Goal: Task Accomplishment & Management: Complete application form

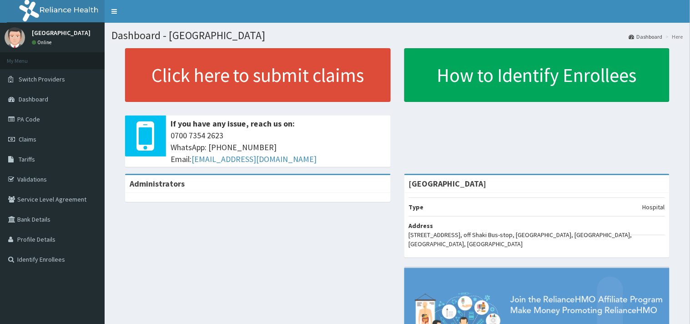
click at [43, 174] on link "Validations" at bounding box center [52, 179] width 105 height 20
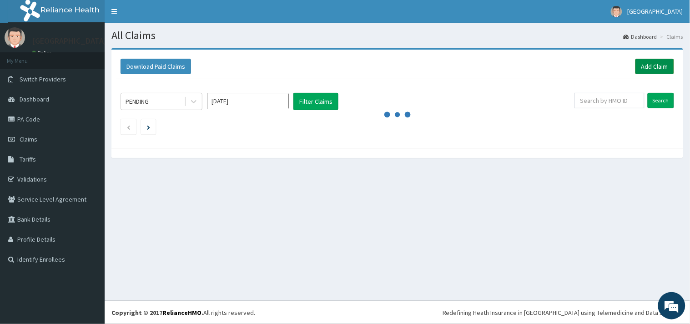
click at [644, 66] on link "Add Claim" at bounding box center [655, 66] width 39 height 15
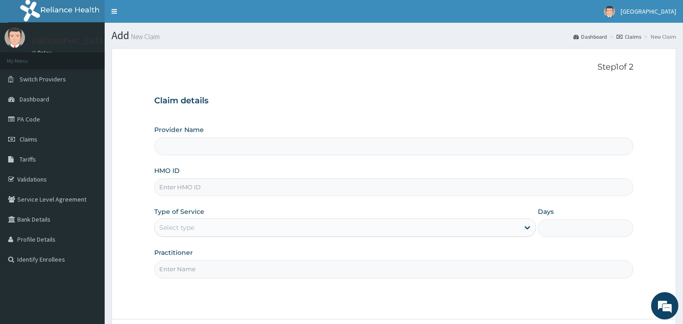
click at [256, 193] on input "HMO ID" at bounding box center [393, 187] width 479 height 18
paste input "[PERSON_NAME]/10077/A"
type input "[PERSON_NAME]/10077/A"
type input "[GEOGRAPHIC_DATA]"
type input "[PERSON_NAME]/10077/A"
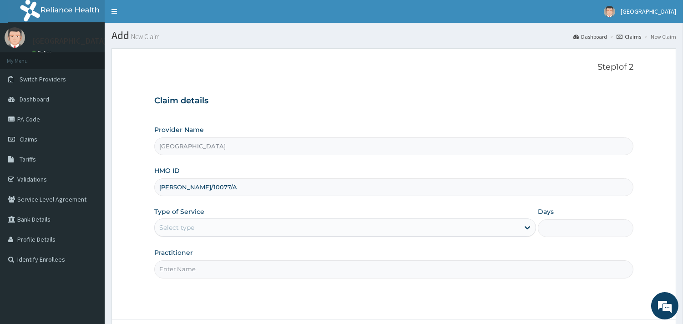
click at [233, 224] on div "Select type" at bounding box center [337, 227] width 365 height 15
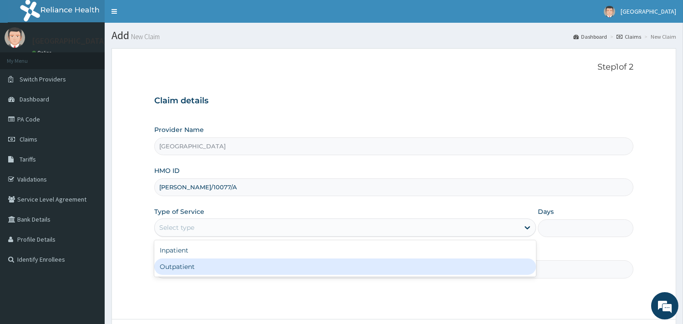
click at [220, 261] on div "Outpatient" at bounding box center [345, 266] width 382 height 16
type input "1"
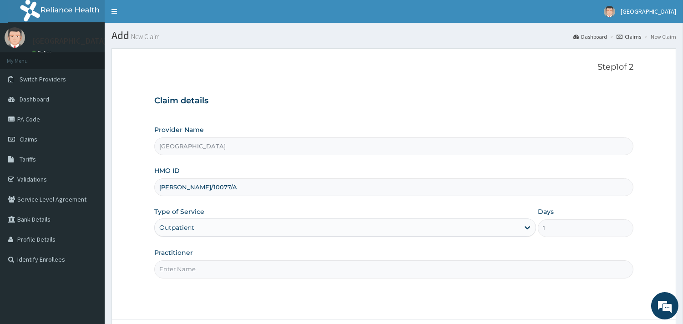
click at [225, 271] on input "Practitioner" at bounding box center [393, 269] width 479 height 18
type input "[PERSON_NAME]"
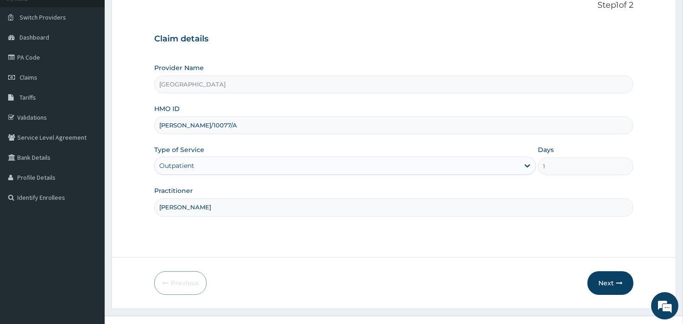
scroll to position [77, 0]
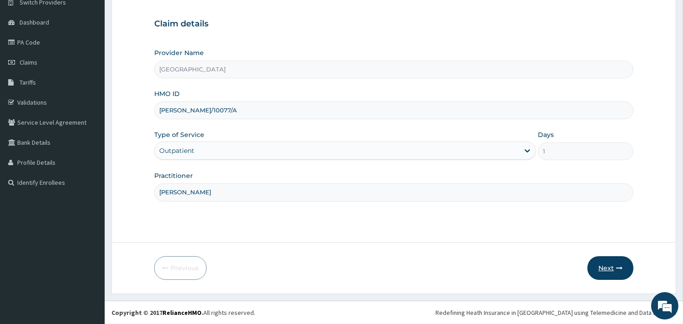
click at [606, 267] on button "Next" at bounding box center [610, 268] width 46 height 24
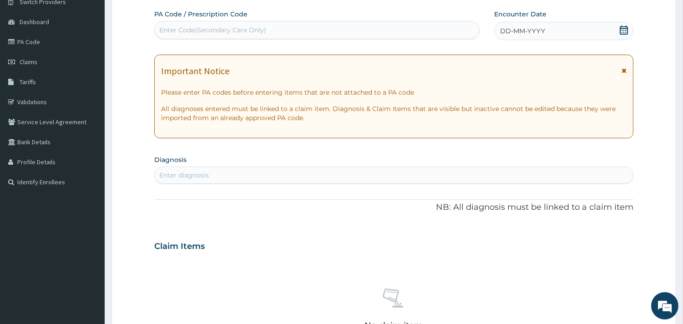
scroll to position [0, 0]
click at [621, 29] on icon at bounding box center [623, 29] width 9 height 9
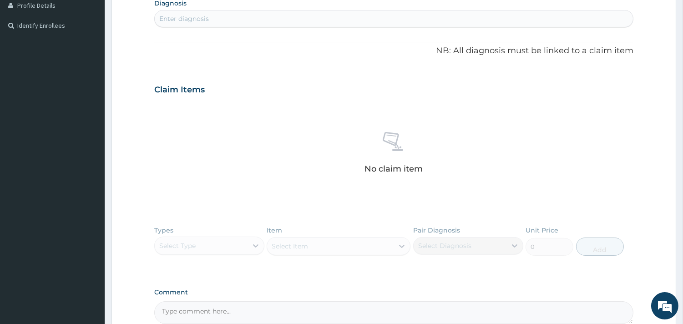
scroll to position [235, 0]
click at [273, 14] on div "Enter diagnosis" at bounding box center [394, 17] width 478 height 15
type input "[MEDICAL_DATA]"
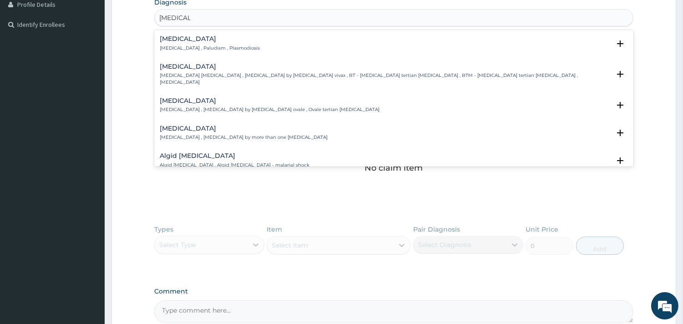
click at [178, 38] on h4 "[MEDICAL_DATA]" at bounding box center [210, 38] width 100 height 7
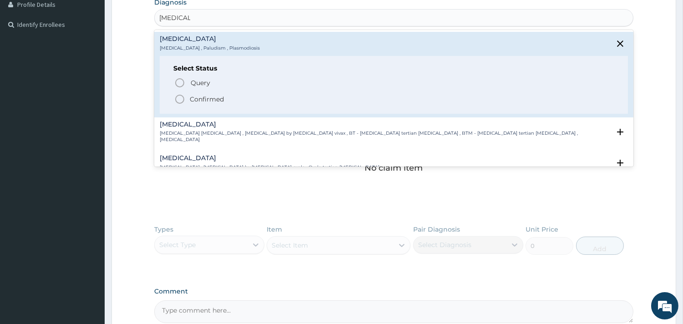
click at [179, 97] on icon "status option filled" at bounding box center [179, 99] width 11 height 11
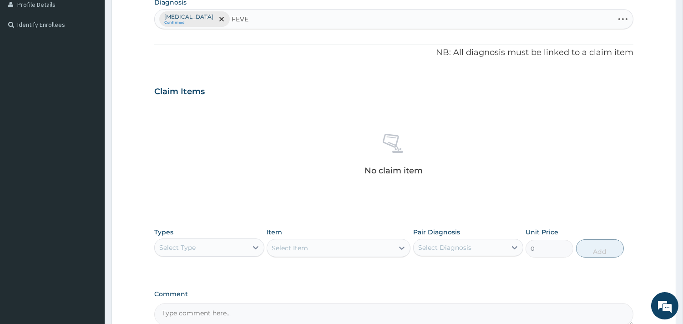
type input "FEVER"
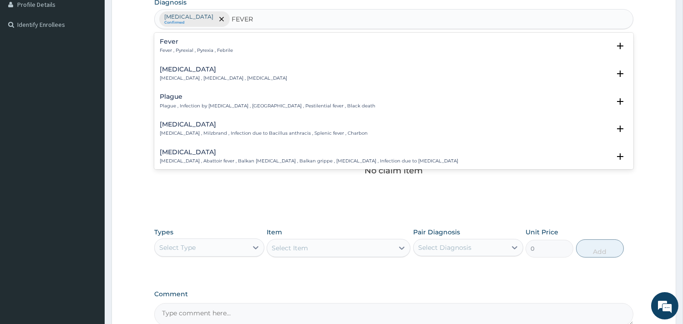
click at [167, 42] on h4 "Fever" at bounding box center [196, 41] width 73 height 7
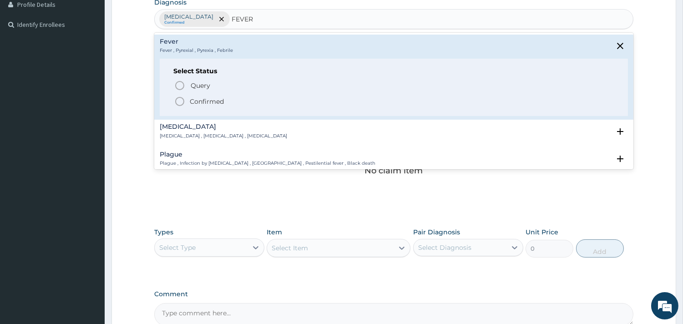
click at [177, 101] on icon "status option filled" at bounding box center [179, 101] width 11 height 11
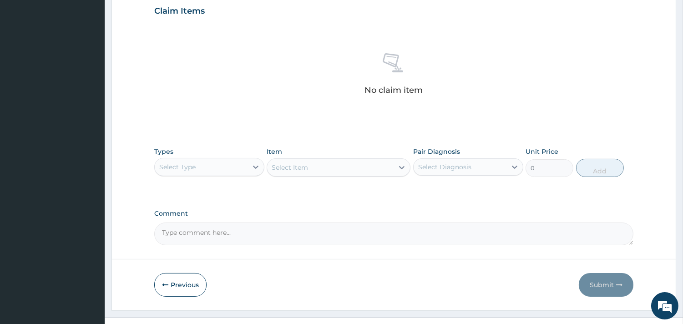
scroll to position [325, 0]
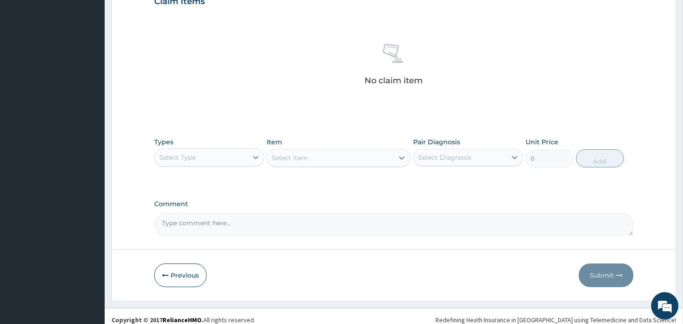
click at [213, 157] on div "Select Type" at bounding box center [201, 157] width 93 height 15
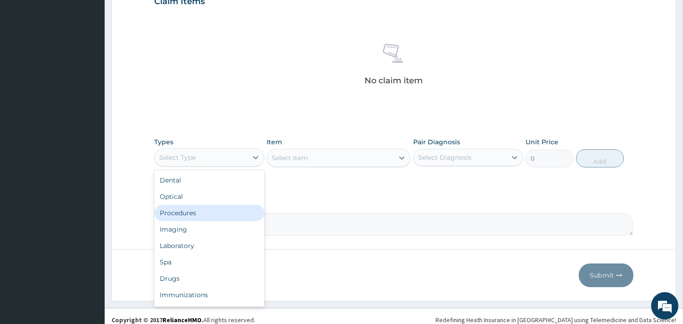
click at [188, 210] on div "Procedures" at bounding box center [209, 213] width 110 height 16
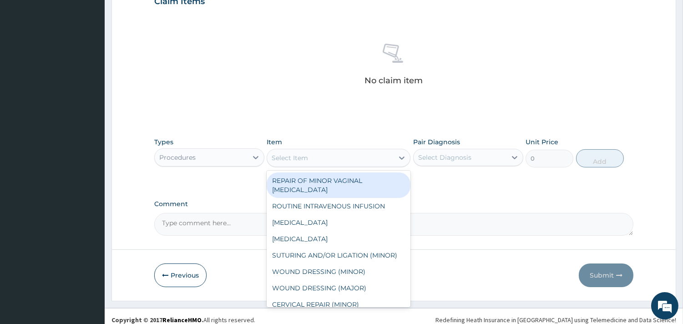
click at [337, 160] on div "Select Item" at bounding box center [330, 158] width 127 height 15
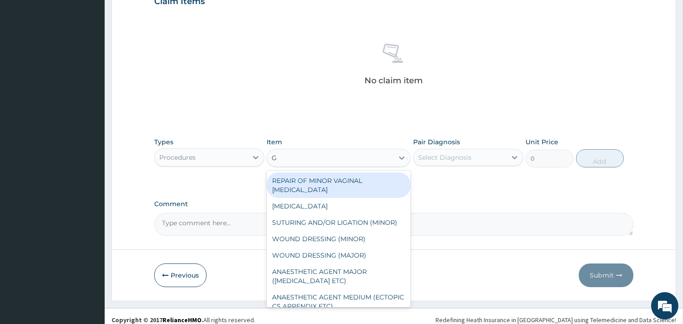
type input "GP"
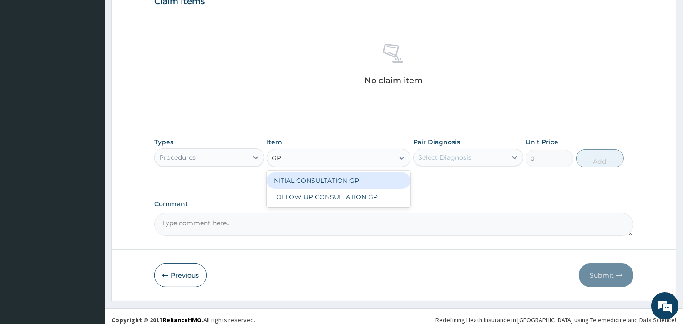
type input "3500"
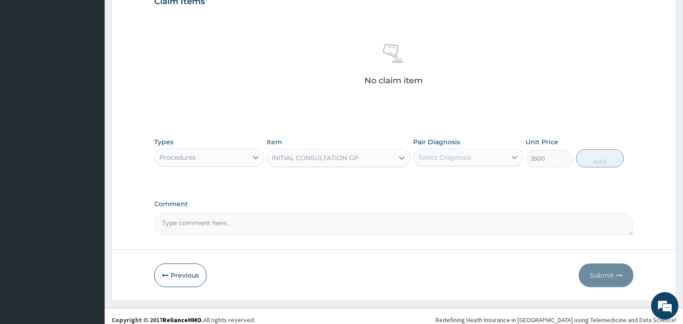
click at [507, 157] on div at bounding box center [514, 157] width 16 height 16
click at [494, 178] on div "[MEDICAL_DATA]" at bounding box center [468, 181] width 110 height 19
checkbox input "true"
click at [605, 155] on button "Add" at bounding box center [600, 158] width 48 height 18
type input "0"
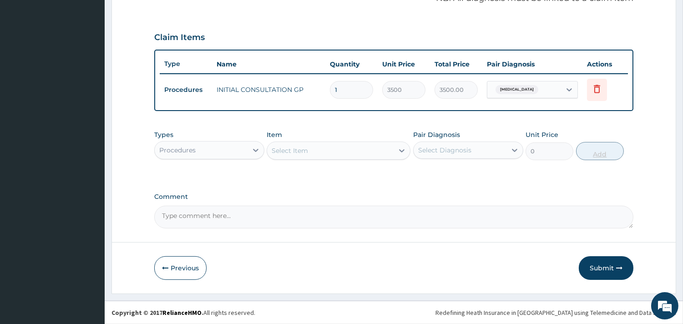
scroll to position [288, 0]
click at [211, 157] on div "Procedures" at bounding box center [201, 151] width 93 height 15
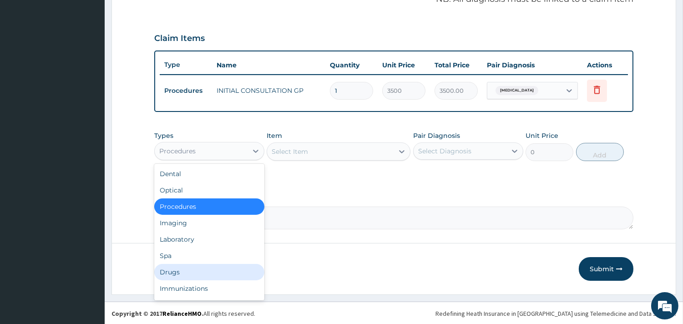
click at [187, 268] on div "Drugs" at bounding box center [209, 272] width 110 height 16
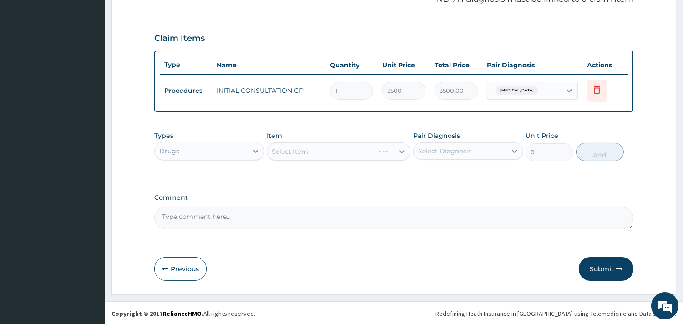
click at [352, 151] on div "Select Item" at bounding box center [339, 151] width 144 height 18
click at [426, 151] on div "Select Diagnosis" at bounding box center [444, 151] width 53 height 9
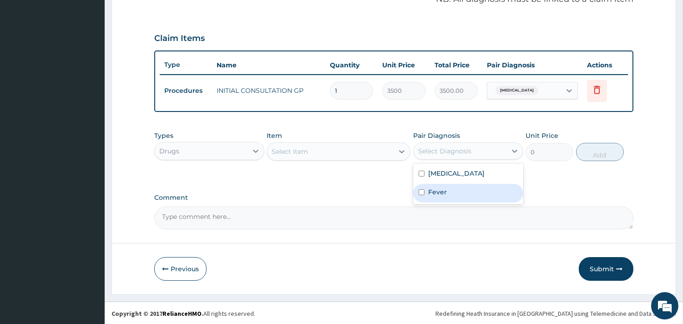
click at [441, 189] on label "Fever" at bounding box center [437, 191] width 19 height 9
checkbox input "true"
click at [365, 150] on div "Select Item" at bounding box center [330, 151] width 127 height 15
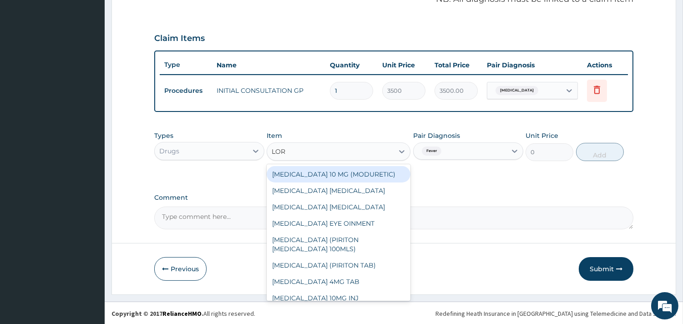
type input "[PERSON_NAME]"
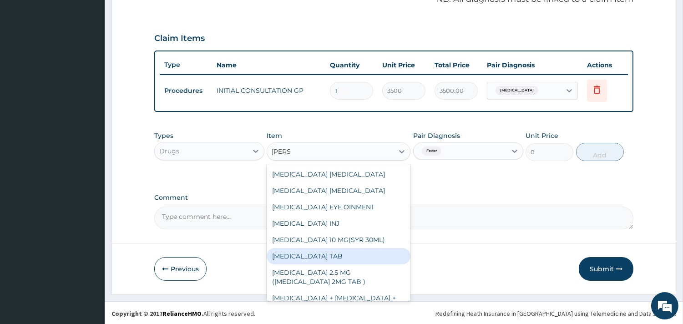
click at [360, 256] on div "[MEDICAL_DATA] TAB" at bounding box center [339, 256] width 144 height 16
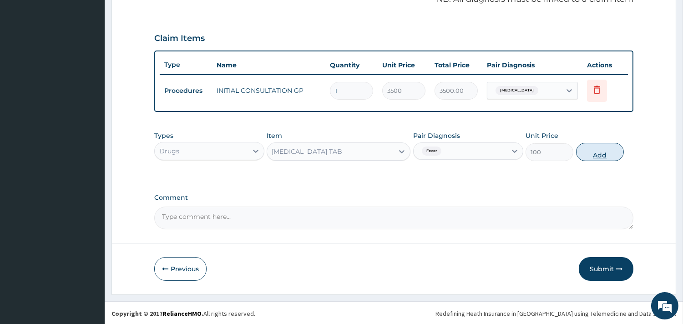
click at [598, 151] on button "Add" at bounding box center [600, 152] width 48 height 18
type input "0"
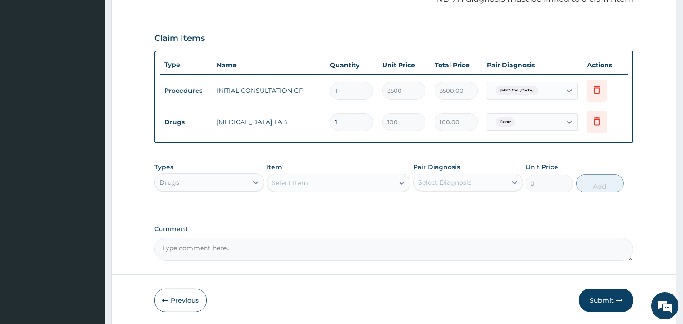
type input "0.00"
type input "5"
type input "500.00"
type input "5"
click at [325, 179] on div "Select Item" at bounding box center [330, 183] width 127 height 15
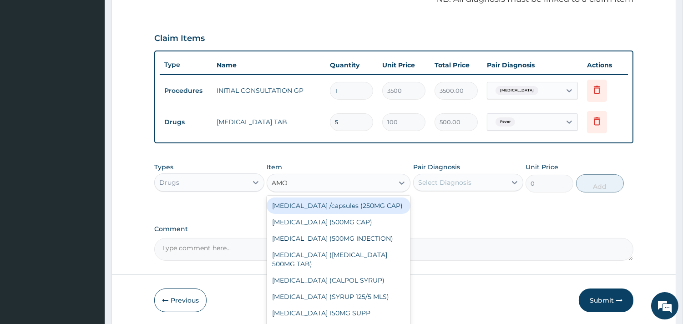
type input "AMOX"
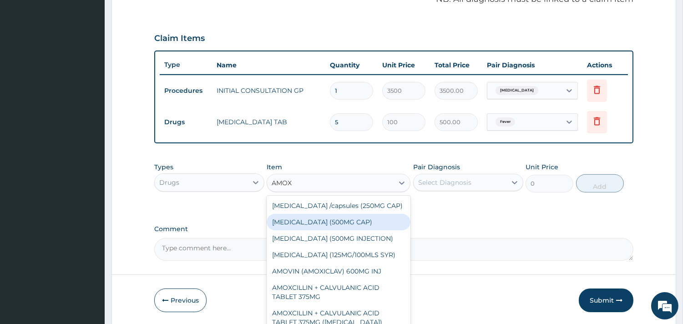
type input "35"
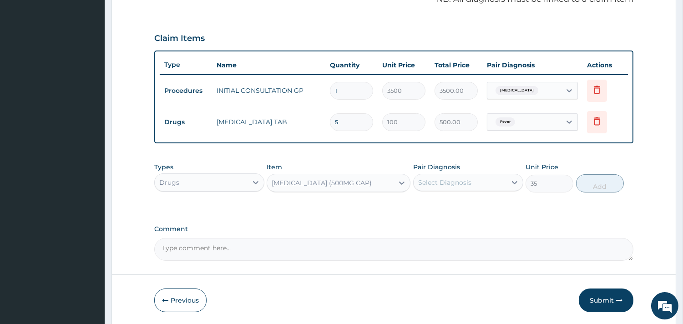
click at [446, 185] on div "Select Diagnosis" at bounding box center [444, 182] width 53 height 9
click at [449, 202] on label "[MEDICAL_DATA]" at bounding box center [456, 204] width 56 height 9
checkbox input "true"
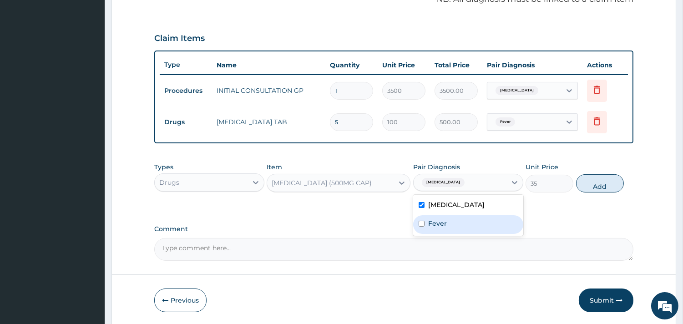
click at [460, 225] on div "Fever" at bounding box center [468, 224] width 110 height 19
checkbox input "true"
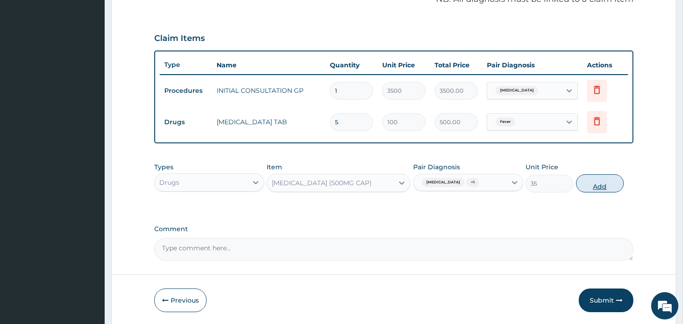
click at [601, 188] on button "Add" at bounding box center [600, 183] width 48 height 18
type input "0"
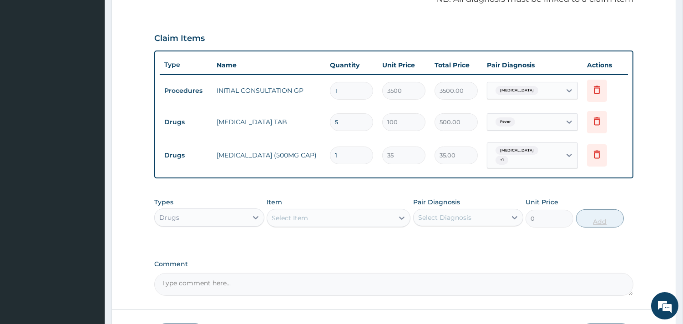
type input "15"
type input "525.00"
type input "15"
click at [339, 211] on div "Select Item" at bounding box center [330, 218] width 127 height 15
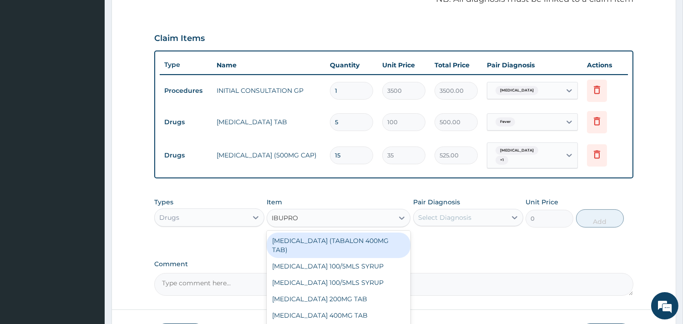
type input "IBUPROF"
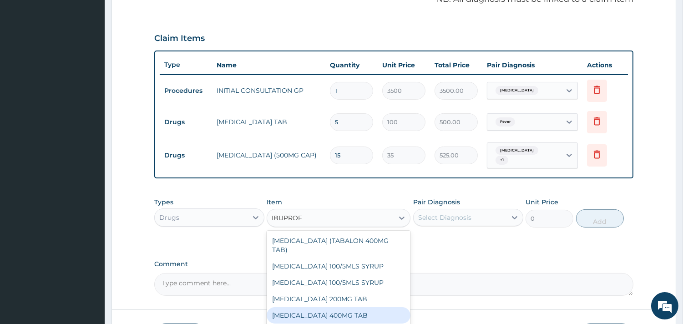
click at [333, 307] on div "[MEDICAL_DATA] 400MG TAB" at bounding box center [339, 315] width 144 height 16
type input "35"
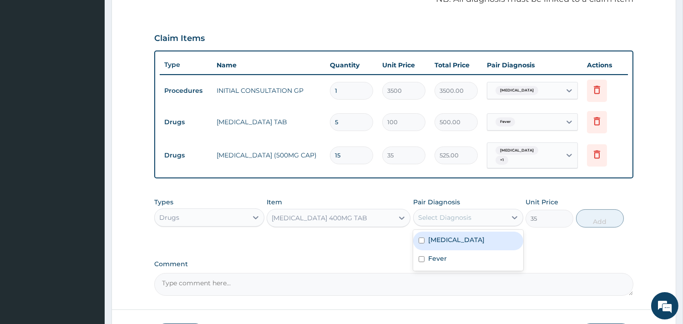
click at [477, 210] on div "Select Diagnosis" at bounding box center [460, 217] width 93 height 15
click at [480, 242] on div "[MEDICAL_DATA]" at bounding box center [468, 241] width 110 height 19
checkbox input "true"
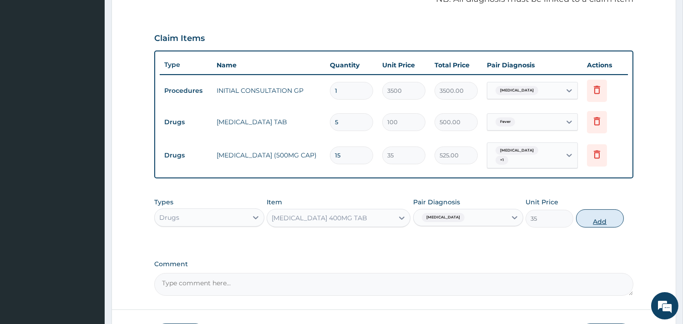
click at [601, 220] on button "Add" at bounding box center [600, 218] width 48 height 18
type input "0"
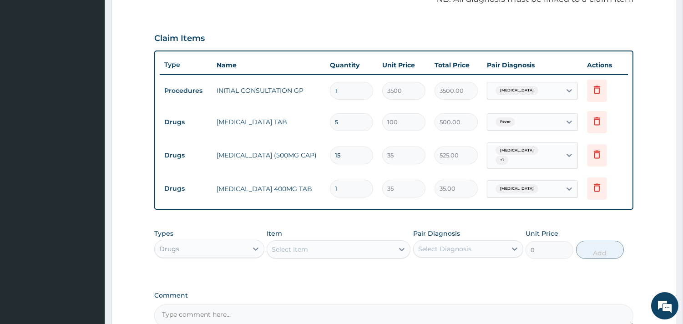
type input "10"
type input "350.00"
type input "10"
click at [325, 246] on div "Select Item" at bounding box center [330, 249] width 127 height 15
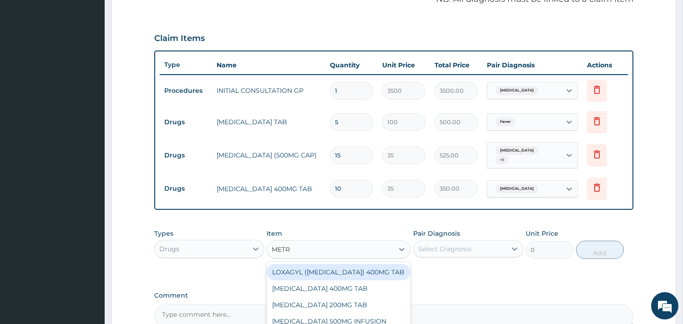
type input "METRO"
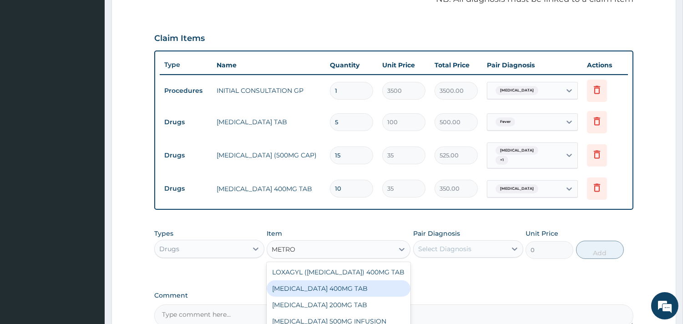
click at [331, 293] on div "[MEDICAL_DATA] 400MG TAB" at bounding box center [339, 288] width 144 height 16
type input "30"
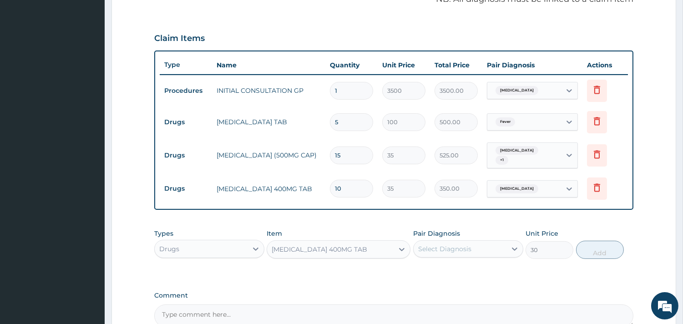
click at [456, 244] on div "Select Diagnosis" at bounding box center [444, 248] width 53 height 9
click at [466, 270] on div "[MEDICAL_DATA]" at bounding box center [468, 272] width 110 height 19
checkbox input "true"
click at [598, 251] on button "Add" at bounding box center [600, 250] width 48 height 18
type input "0"
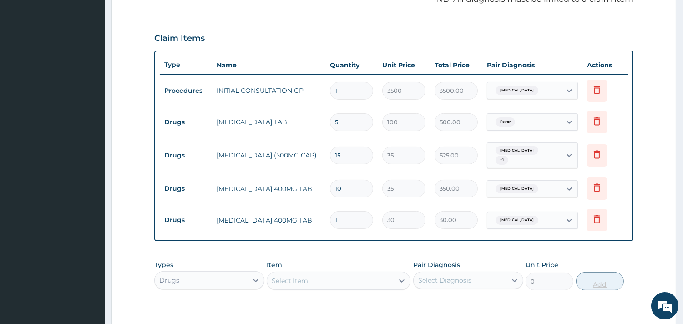
type input "0.00"
type input "6"
type input "180.00"
type input "6"
click at [324, 279] on div "Select Item" at bounding box center [330, 280] width 127 height 15
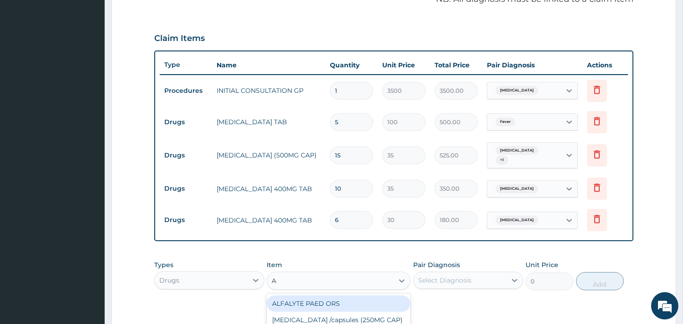
type input "AR"
type input "2000"
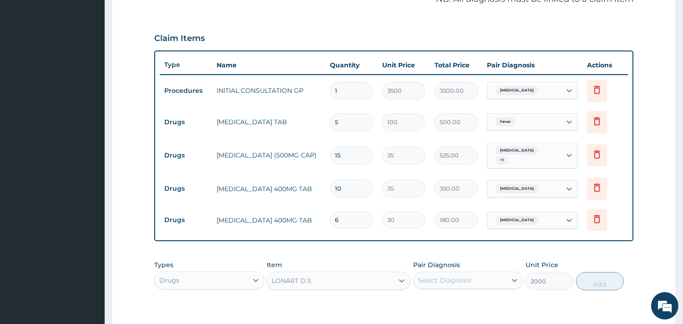
click at [470, 276] on div "Select Diagnosis" at bounding box center [444, 280] width 53 height 9
click at [475, 305] on div "[MEDICAL_DATA]" at bounding box center [468, 303] width 110 height 19
checkbox input "true"
click at [601, 280] on button "Add" at bounding box center [600, 281] width 48 height 18
type input "0"
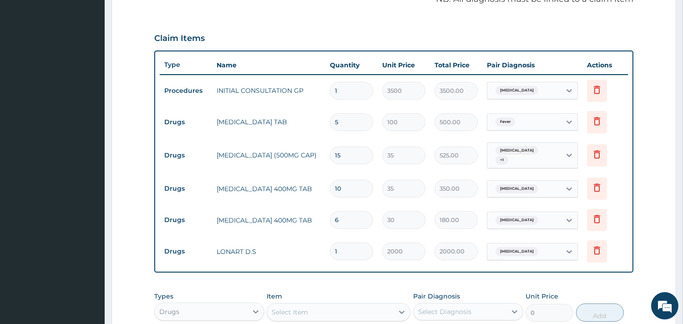
scroll to position [446, 0]
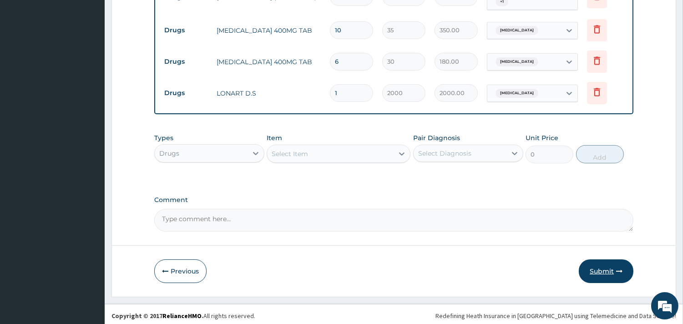
click at [603, 266] on button "Submit" at bounding box center [606, 271] width 55 height 24
